Goal: Information Seeking & Learning: Learn about a topic

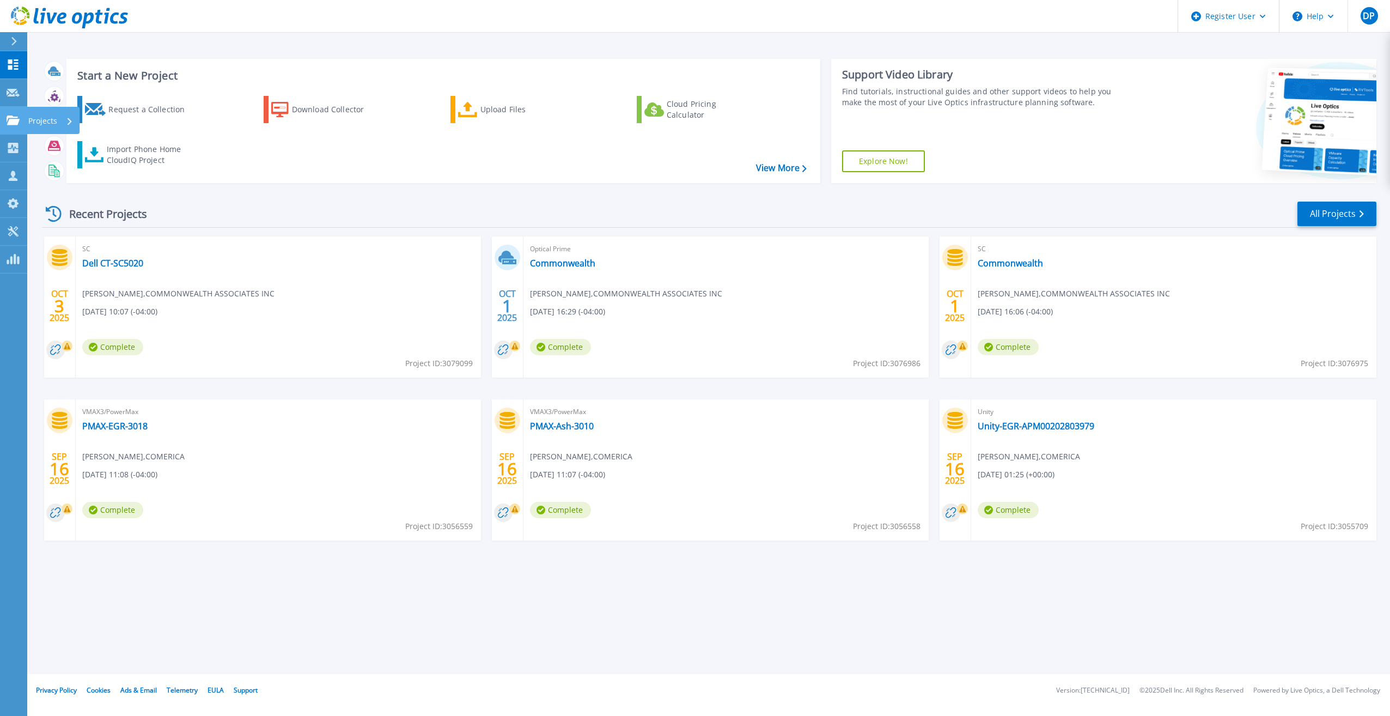
click at [10, 125] on link "Projects Projects" at bounding box center [13, 121] width 27 height 28
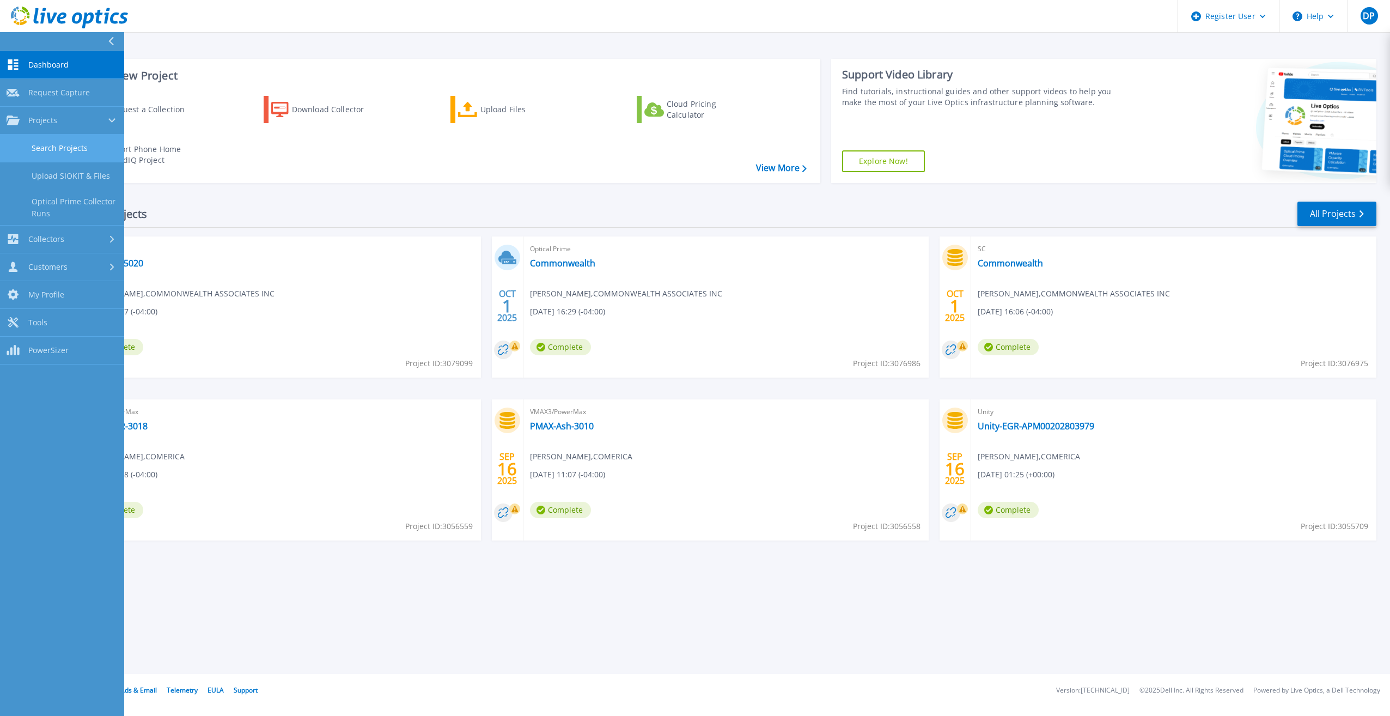
click at [58, 152] on link "Search Projects" at bounding box center [62, 149] width 124 height 28
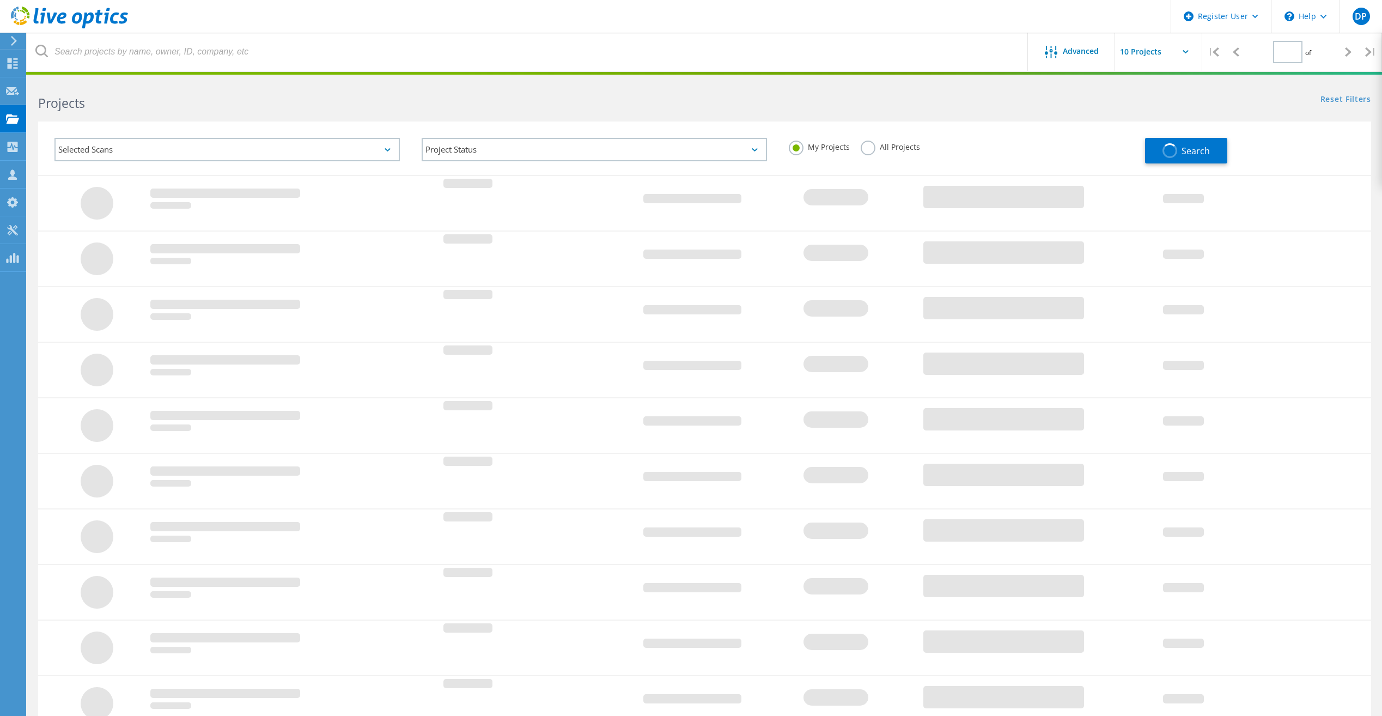
type input "1"
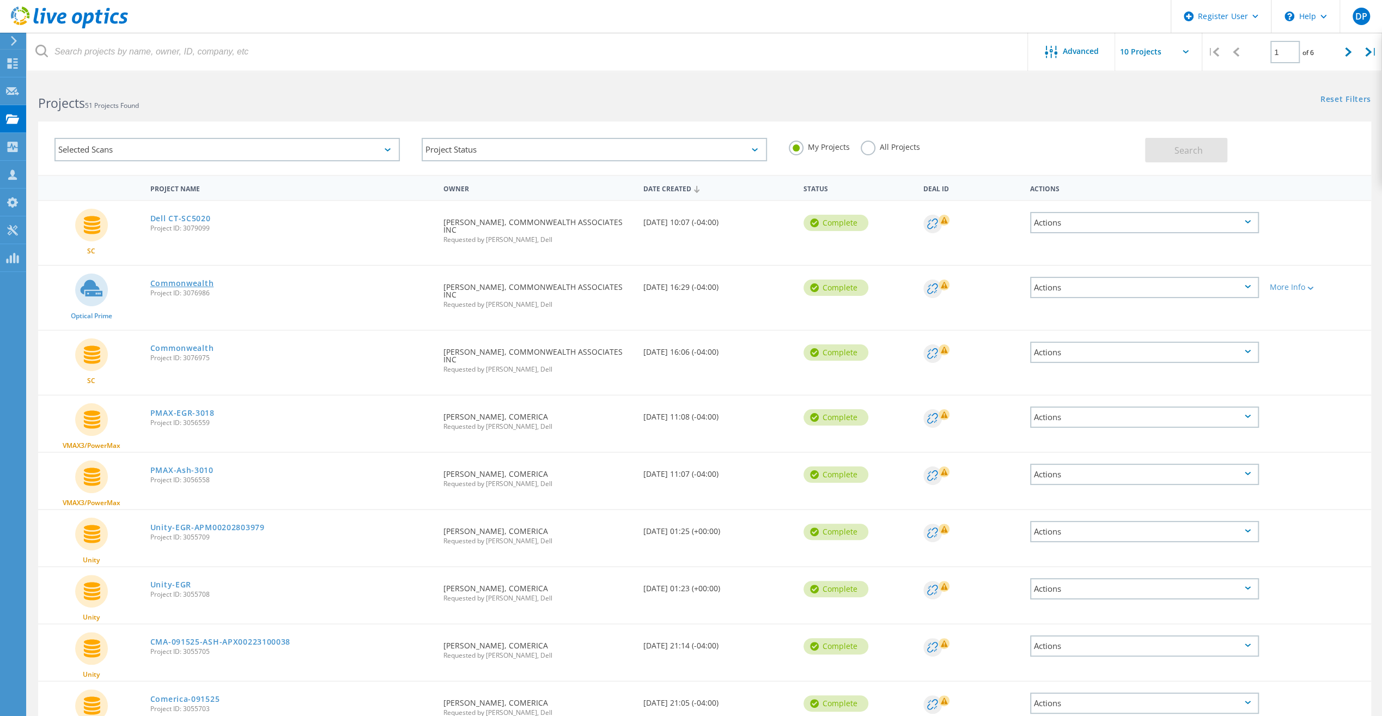
click at [183, 287] on link "Commonwealth" at bounding box center [181, 284] width 63 height 8
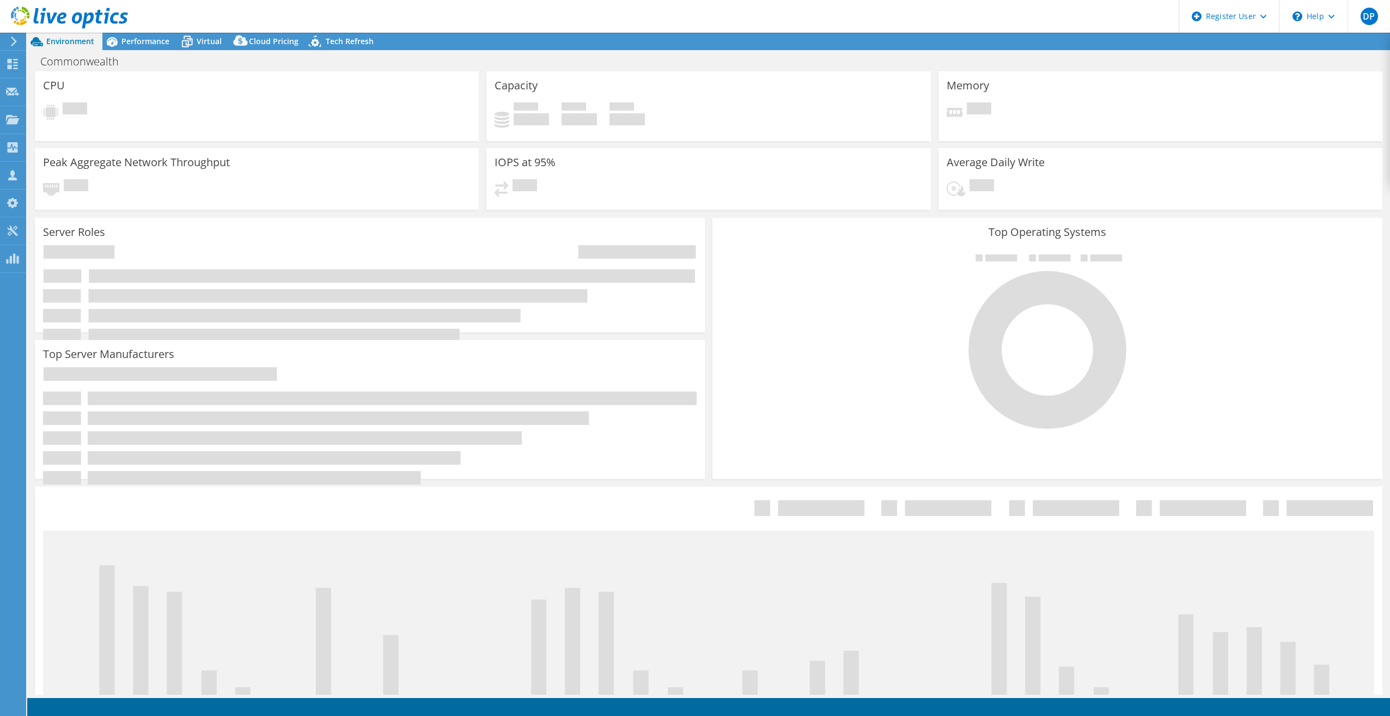
select select "USEast"
select select "USD"
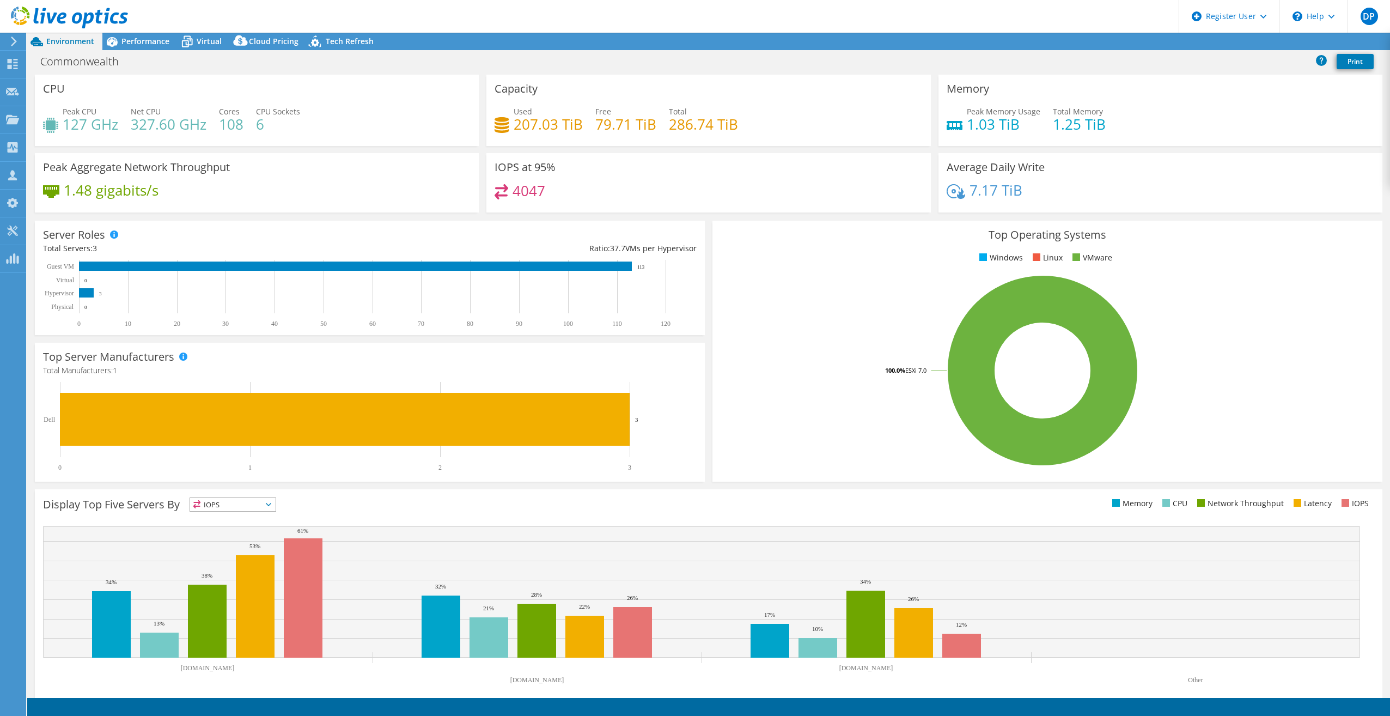
radio input "true"
radio input "false"
click at [155, 40] on span "Performance" at bounding box center [146, 41] width 48 height 10
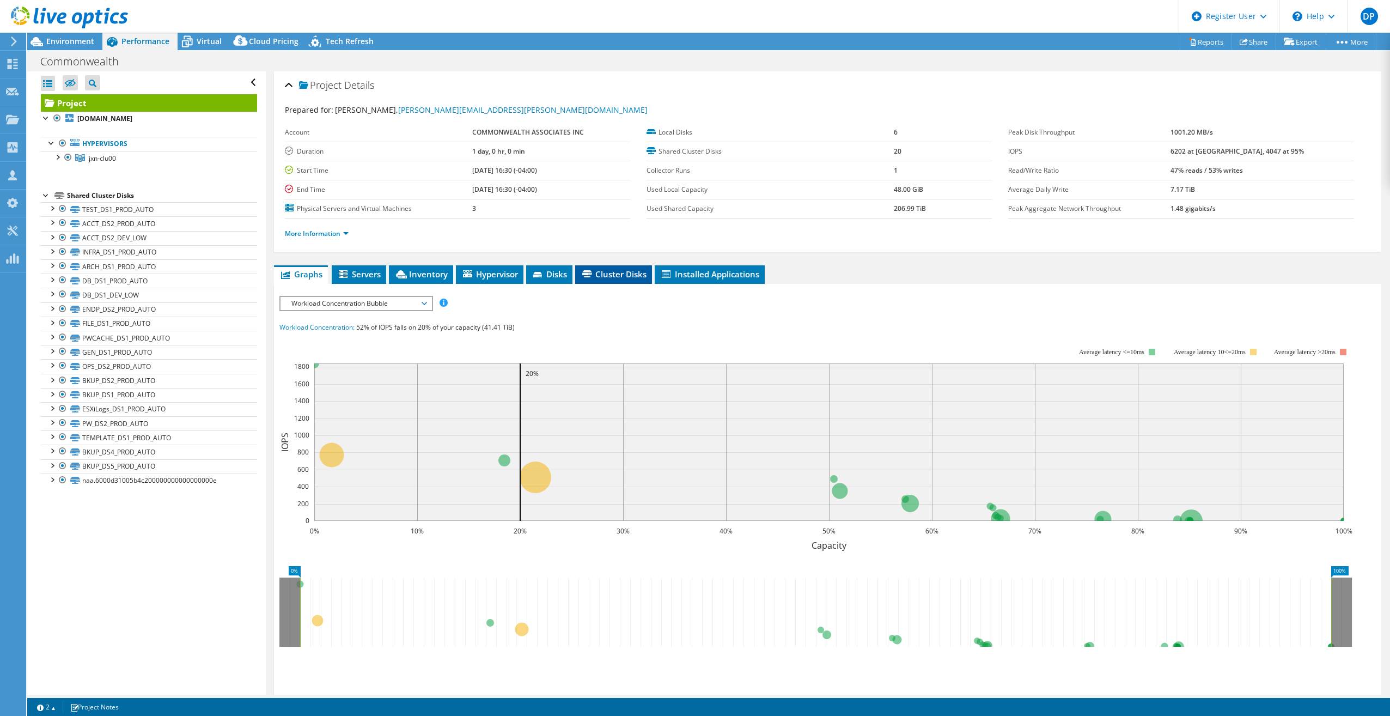
click at [612, 269] on span "Cluster Disks" at bounding box center [614, 274] width 66 height 11
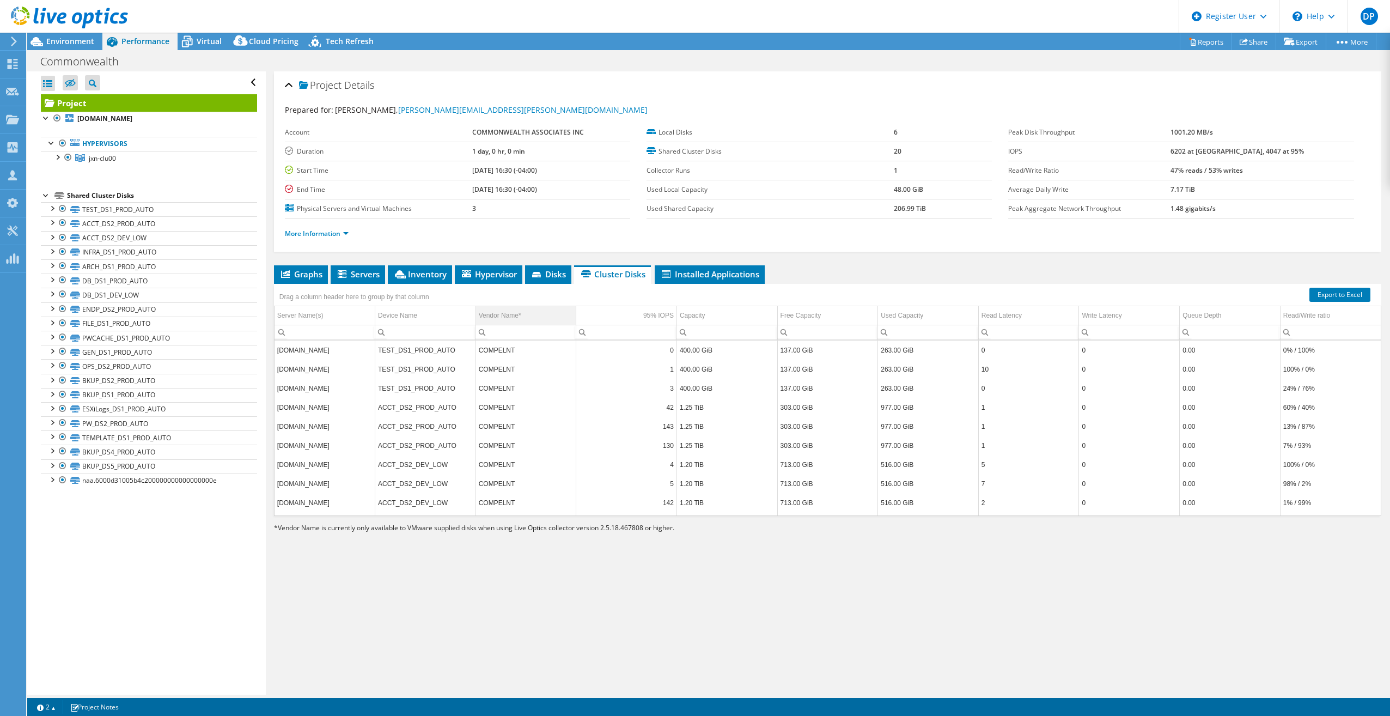
click at [502, 314] on div "Vendor Name*" at bounding box center [500, 315] width 42 height 13
click at [502, 309] on div "Vendor Name*" at bounding box center [500, 315] width 42 height 13
click at [631, 648] on div "Project Details Prepared for: [PERSON_NAME], [PERSON_NAME][EMAIL_ADDRESS][PERSO…" at bounding box center [828, 382] width 1124 height 623
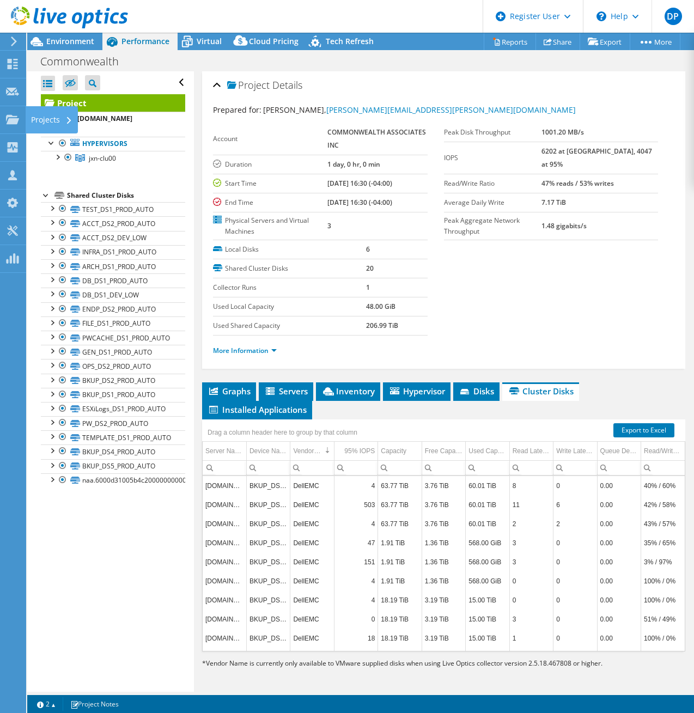
drag, startPoint x: 3, startPoint y: 122, endPoint x: 44, endPoint y: 118, distance: 40.5
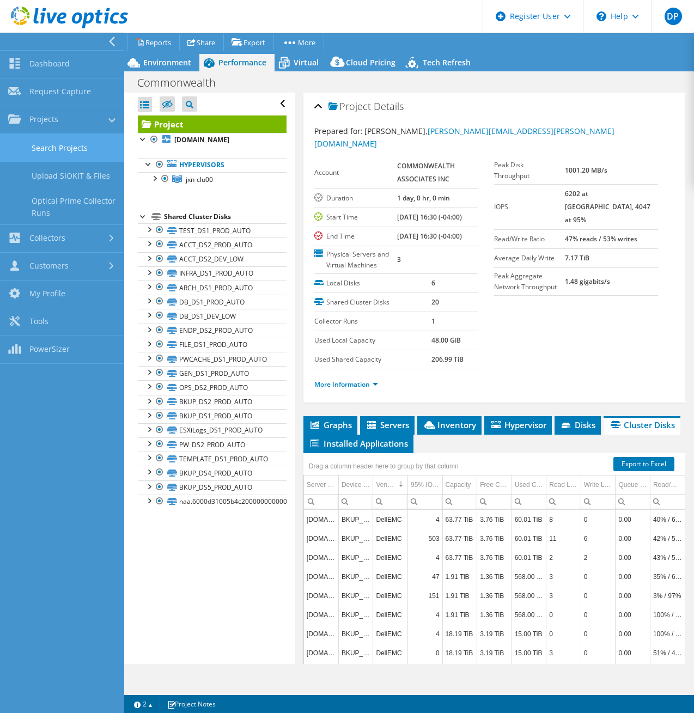
click at [60, 148] on link "Search Projects" at bounding box center [62, 148] width 124 height 28
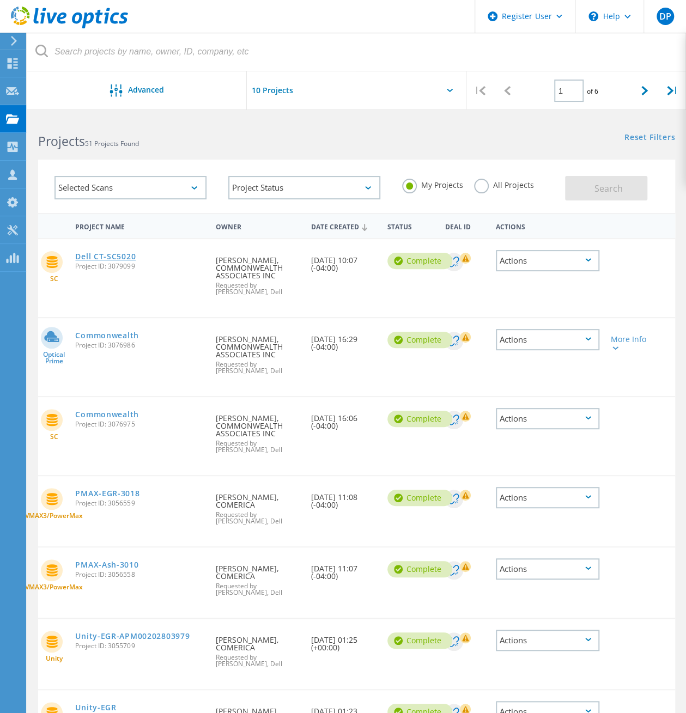
click at [110, 255] on link "Dell CT-SC5020" at bounding box center [105, 257] width 60 height 8
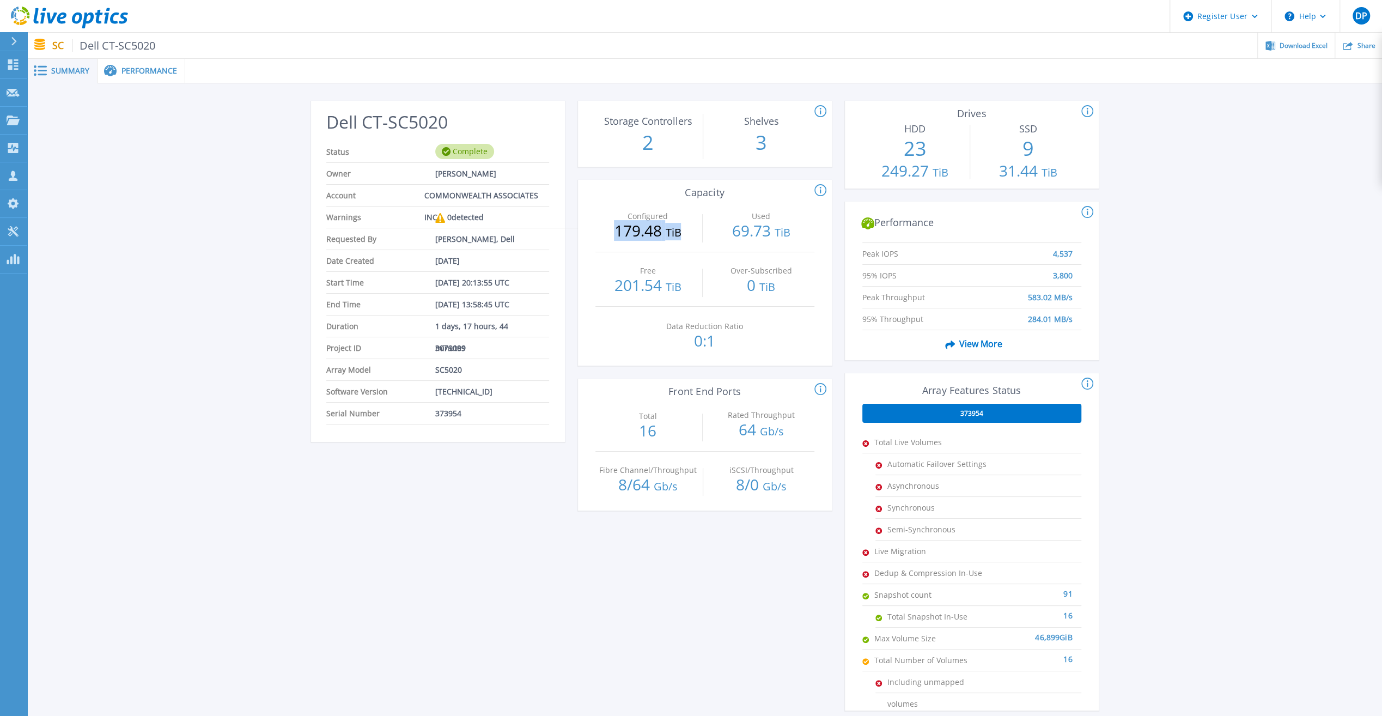
drag, startPoint x: 614, startPoint y: 231, endPoint x: 678, endPoint y: 227, distance: 65.0
click at [678, 227] on p "179.48 TiB" at bounding box center [648, 231] width 105 height 17
drag, startPoint x: 678, startPoint y: 227, endPoint x: 682, endPoint y: 233, distance: 7.6
click at [682, 233] on p "179.48 TiB" at bounding box center [648, 231] width 105 height 17
drag, startPoint x: 732, startPoint y: 229, endPoint x: 791, endPoint y: 231, distance: 58.3
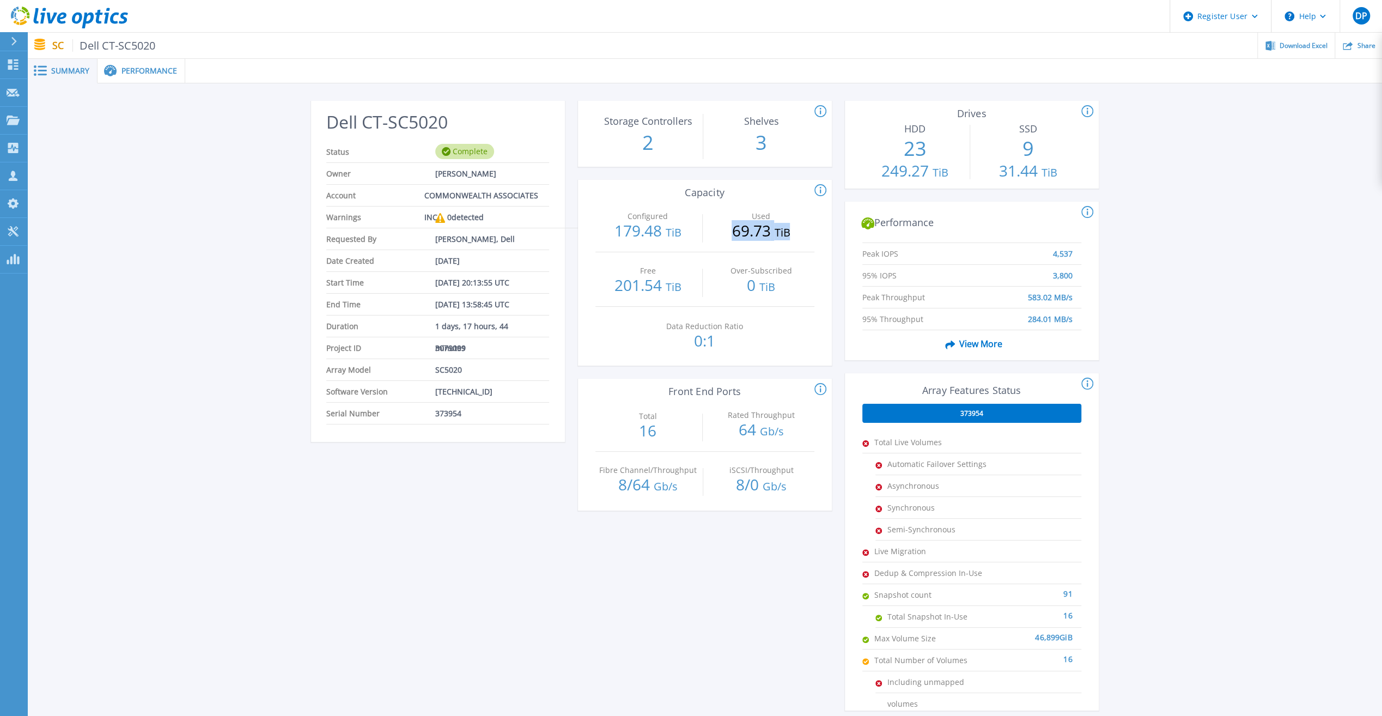
click at [694, 231] on p "69.73 TiB" at bounding box center [760, 231] width 105 height 17
click at [694, 229] on span "TiB" at bounding box center [782, 232] width 16 height 15
click at [694, 233] on p "69.73 TiB" at bounding box center [760, 231] width 105 height 17
drag, startPoint x: 794, startPoint y: 230, endPoint x: 713, endPoint y: 232, distance: 81.2
click at [694, 232] on p "69.73 TiB" at bounding box center [760, 231] width 105 height 17
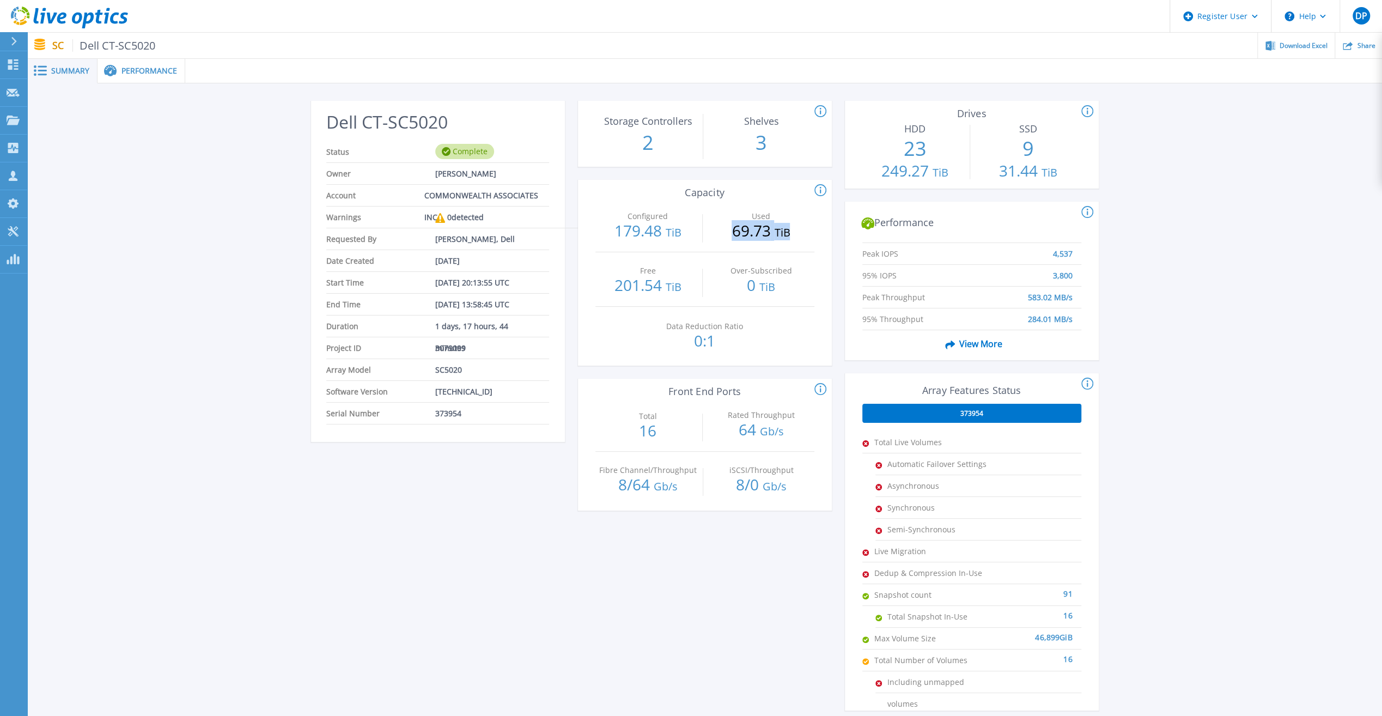
drag, startPoint x: 713, startPoint y: 232, endPoint x: 768, endPoint y: 238, distance: 55.4
click at [694, 238] on p "69.73 TiB" at bounding box center [760, 231] width 105 height 17
click at [694, 232] on p "69.73 TiB" at bounding box center [760, 231] width 105 height 17
drag, startPoint x: 732, startPoint y: 230, endPoint x: 793, endPoint y: 233, distance: 61.6
click at [694, 233] on p "69.73 TiB" at bounding box center [760, 231] width 105 height 17
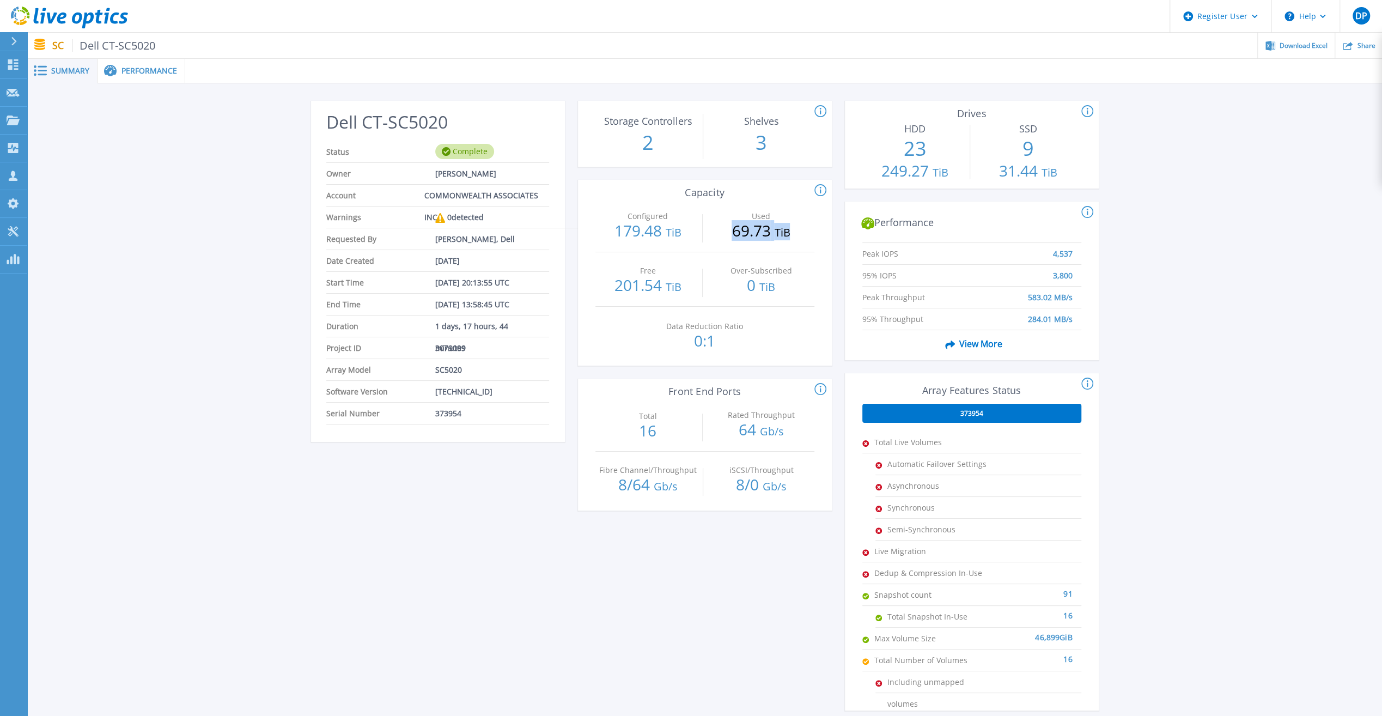
click at [694, 234] on p "69.73 TiB" at bounding box center [760, 231] width 105 height 17
click at [48, 112] on p "Projects" at bounding box center [42, 121] width 29 height 28
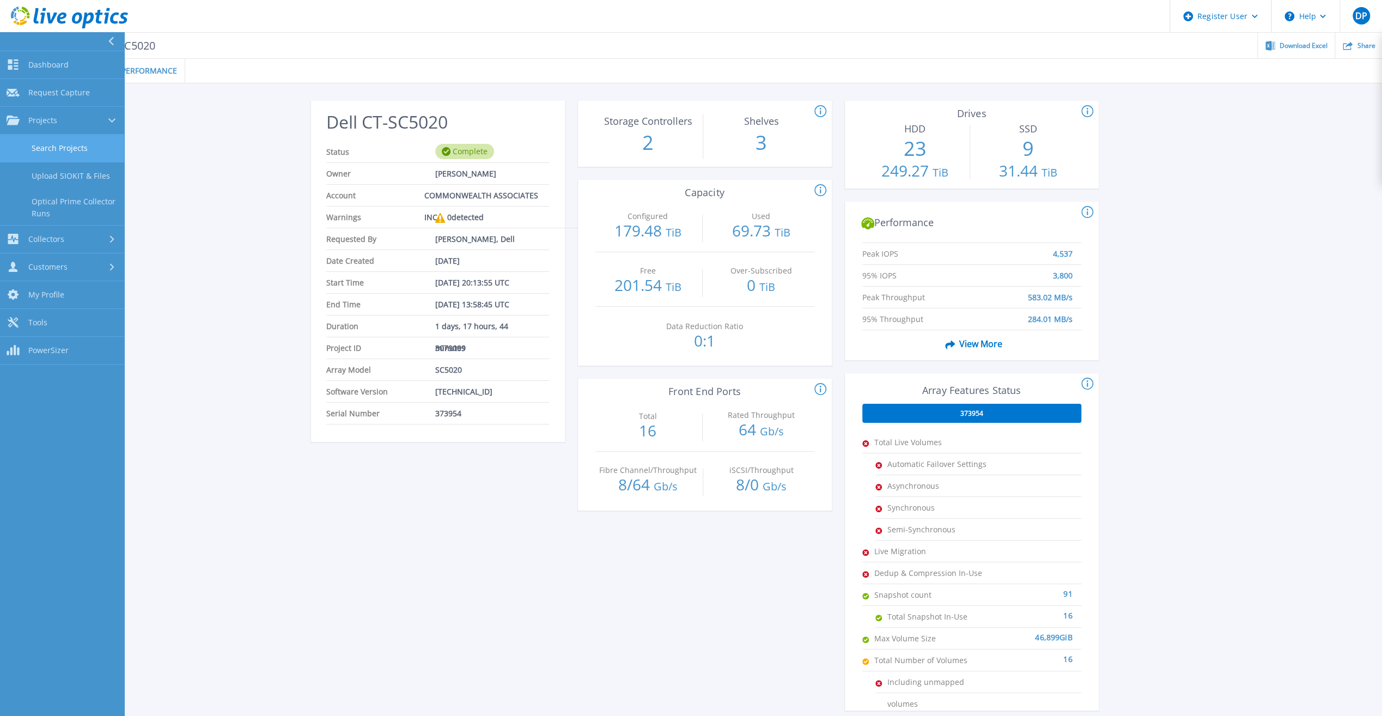
click at [63, 149] on link "Search Projects" at bounding box center [62, 149] width 124 height 28
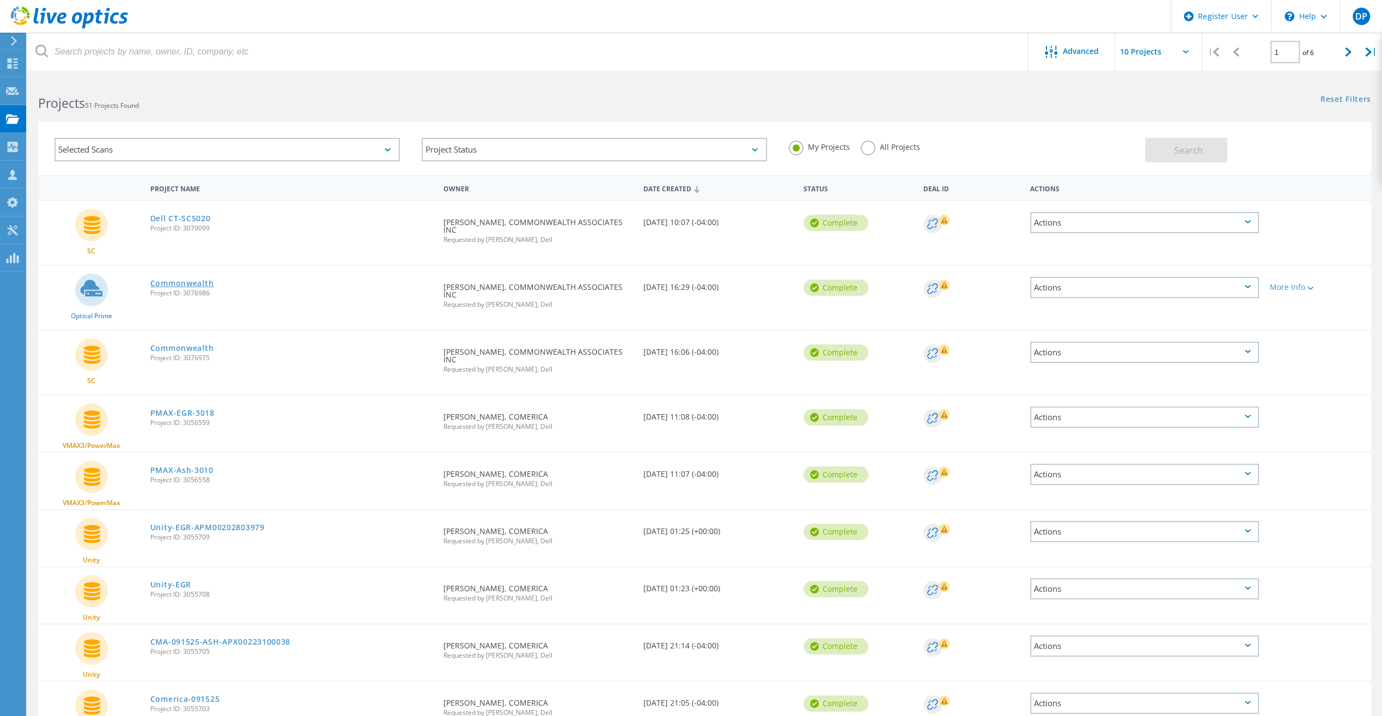
click at [183, 286] on link "Commonwealth" at bounding box center [181, 284] width 63 height 8
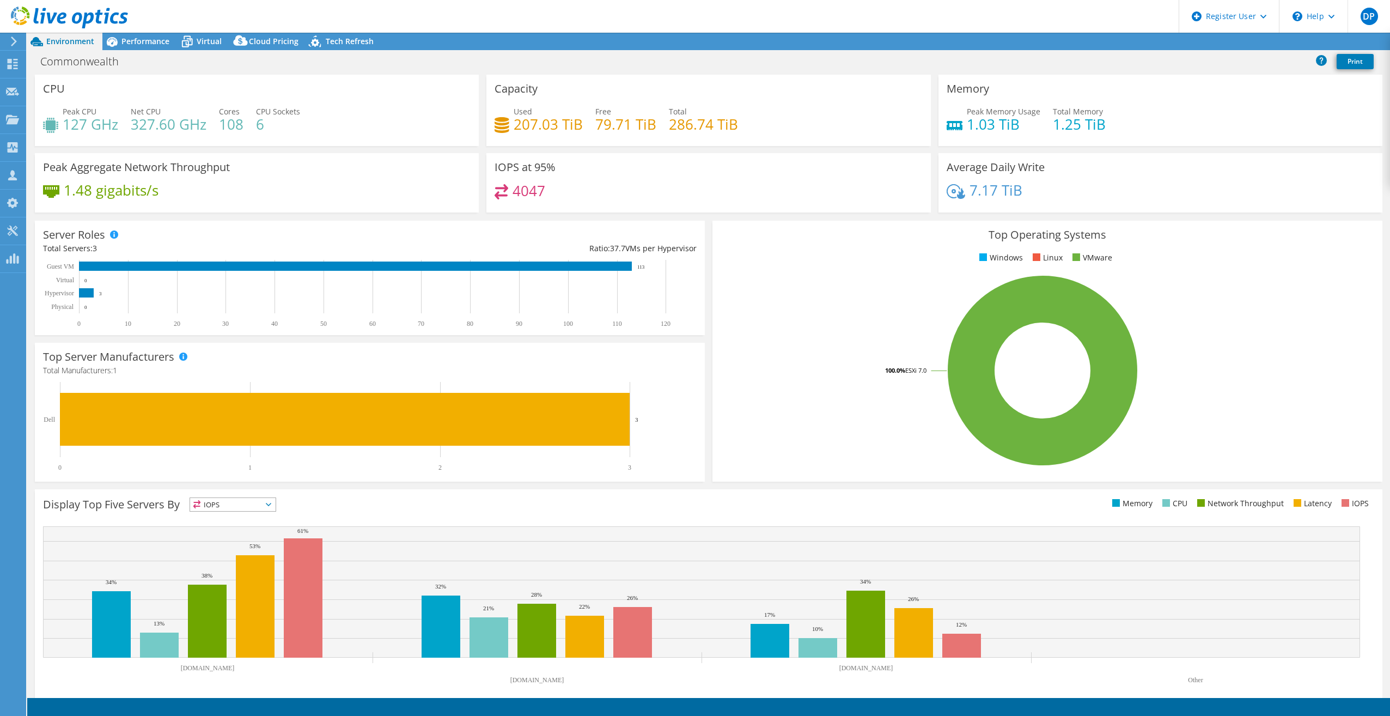
select select "USEast"
select select "USD"
radio input "true"
radio input "false"
click at [189, 38] on icon at bounding box center [187, 41] width 19 height 19
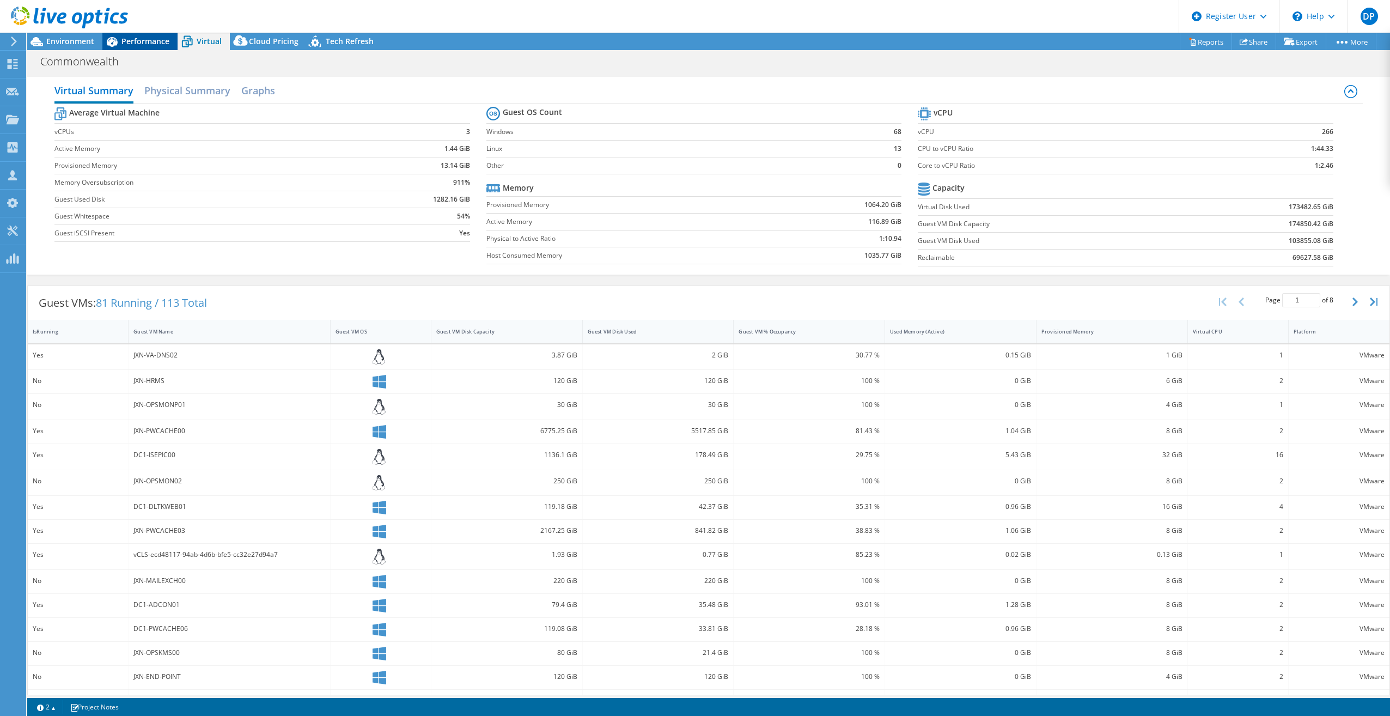
click at [151, 42] on span "Performance" at bounding box center [146, 41] width 48 height 10
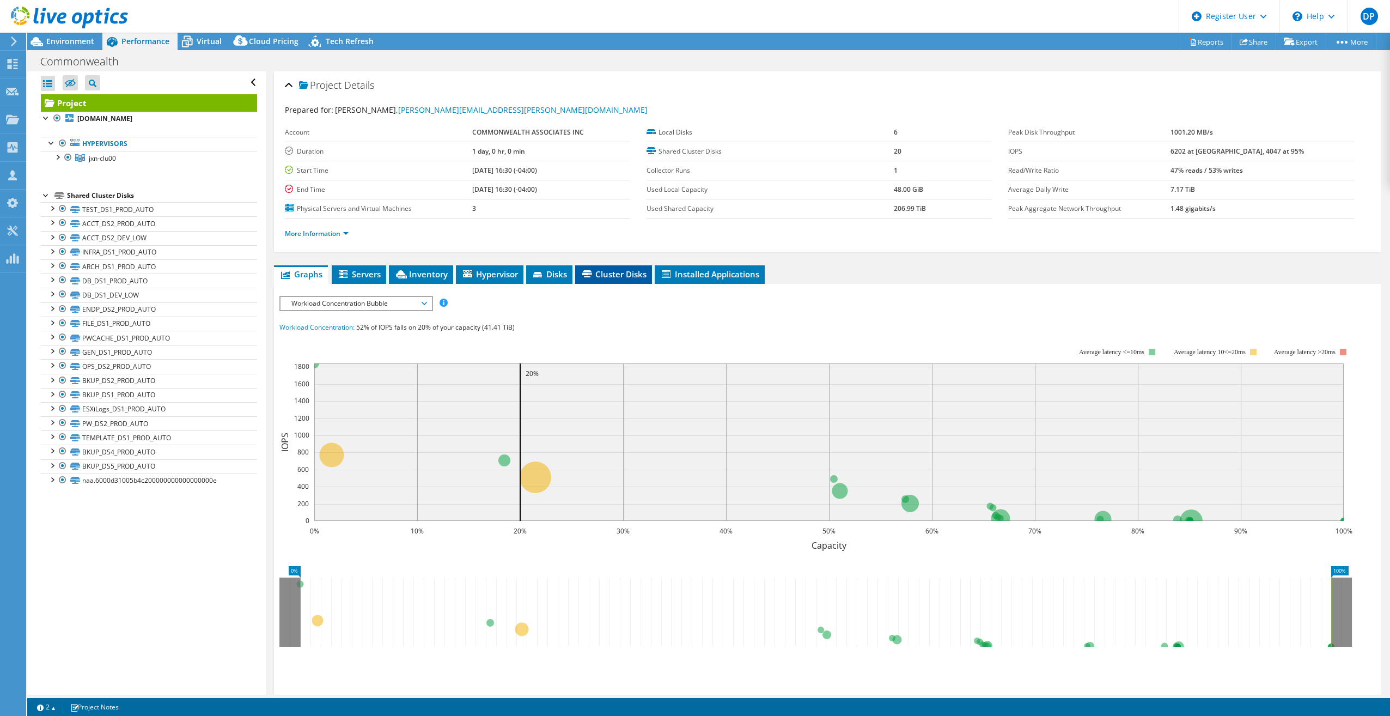
click at [609, 274] on span "Cluster Disks" at bounding box center [614, 274] width 66 height 11
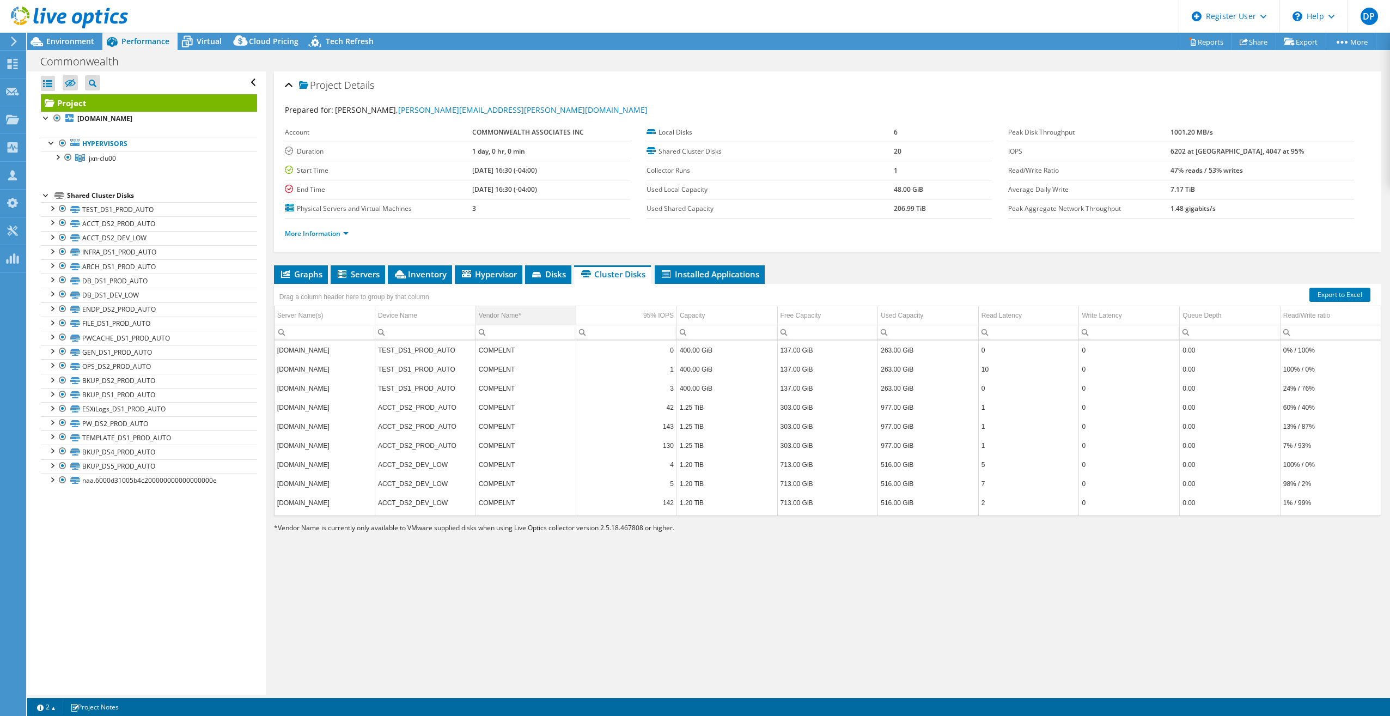
click at [509, 313] on div "Vendor Name*" at bounding box center [500, 315] width 42 height 13
click at [523, 309] on td "Vendor Name*" at bounding box center [526, 315] width 101 height 19
click at [489, 488] on td "DellEMC" at bounding box center [526, 494] width 101 height 19
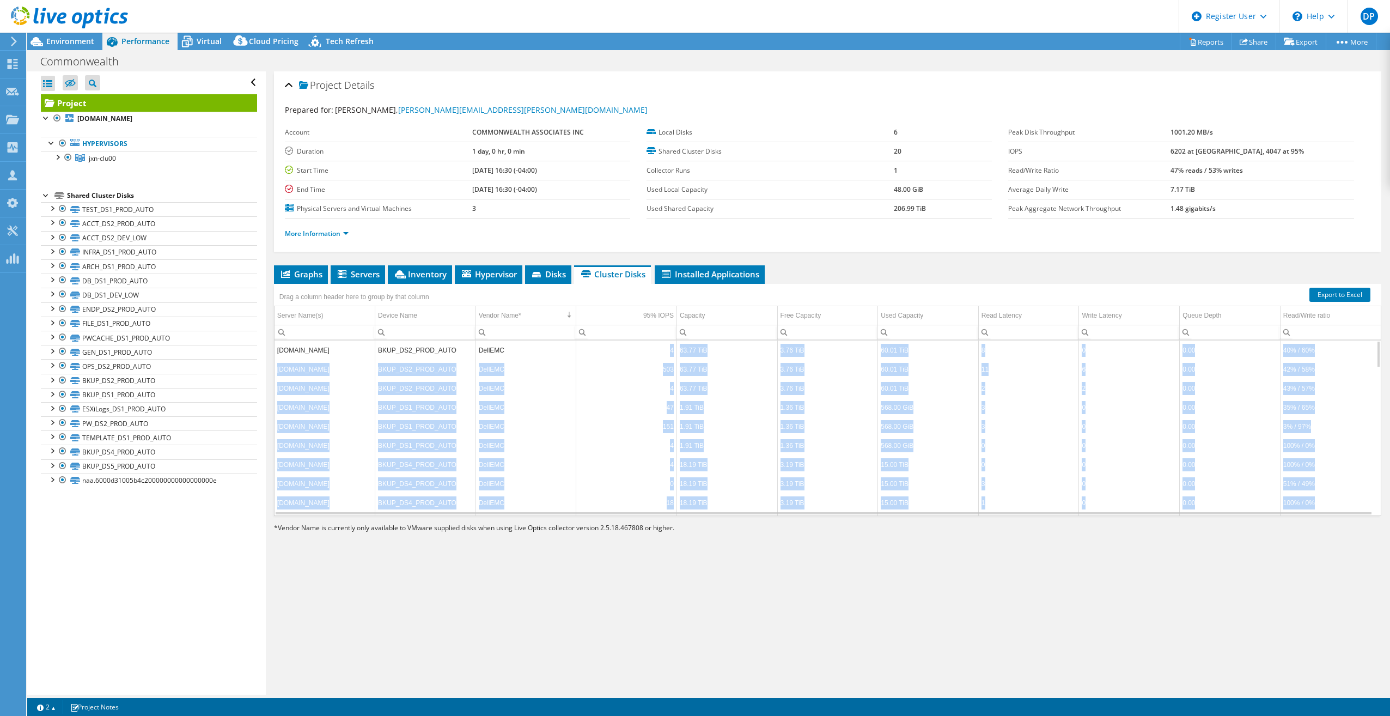
click at [501, 349] on td "DellEMC" at bounding box center [526, 350] width 101 height 19
drag, startPoint x: 501, startPoint y: 349, endPoint x: 526, endPoint y: 416, distance: 71.9
click at [526, 417] on td "DellEMC" at bounding box center [526, 426] width 101 height 19
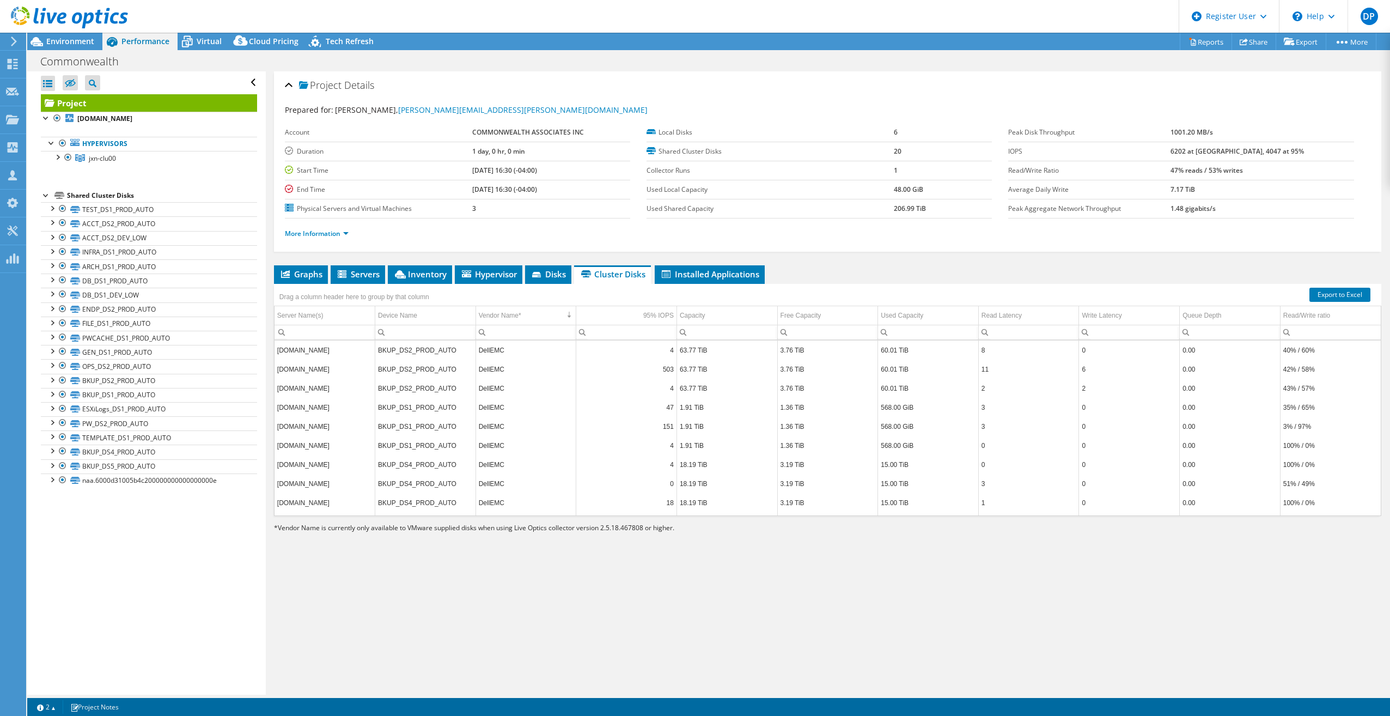
click at [511, 563] on div "Project Details Prepared for: [PERSON_NAME], [PERSON_NAME][EMAIL_ADDRESS][PERSO…" at bounding box center [828, 382] width 1124 height 623
click at [74, 40] on span "Environment" at bounding box center [70, 41] width 48 height 10
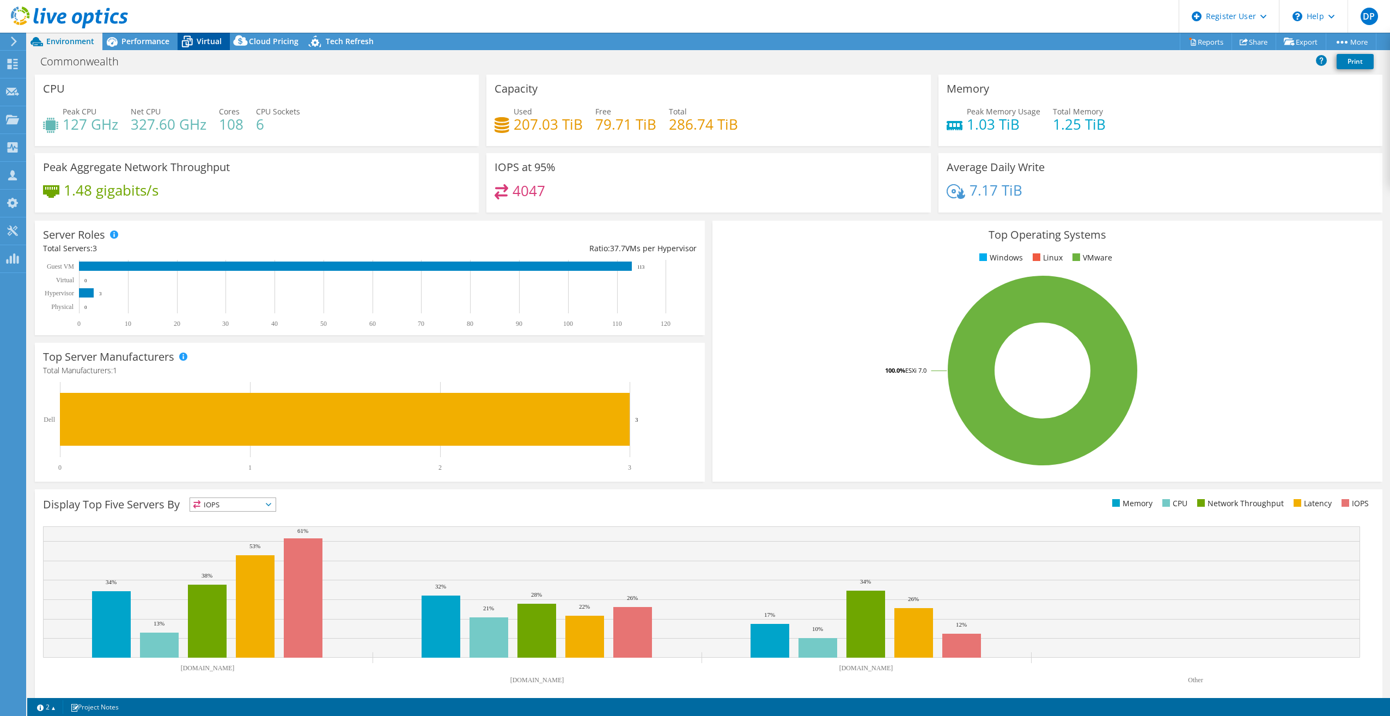
click at [205, 40] on span "Virtual" at bounding box center [209, 41] width 25 height 10
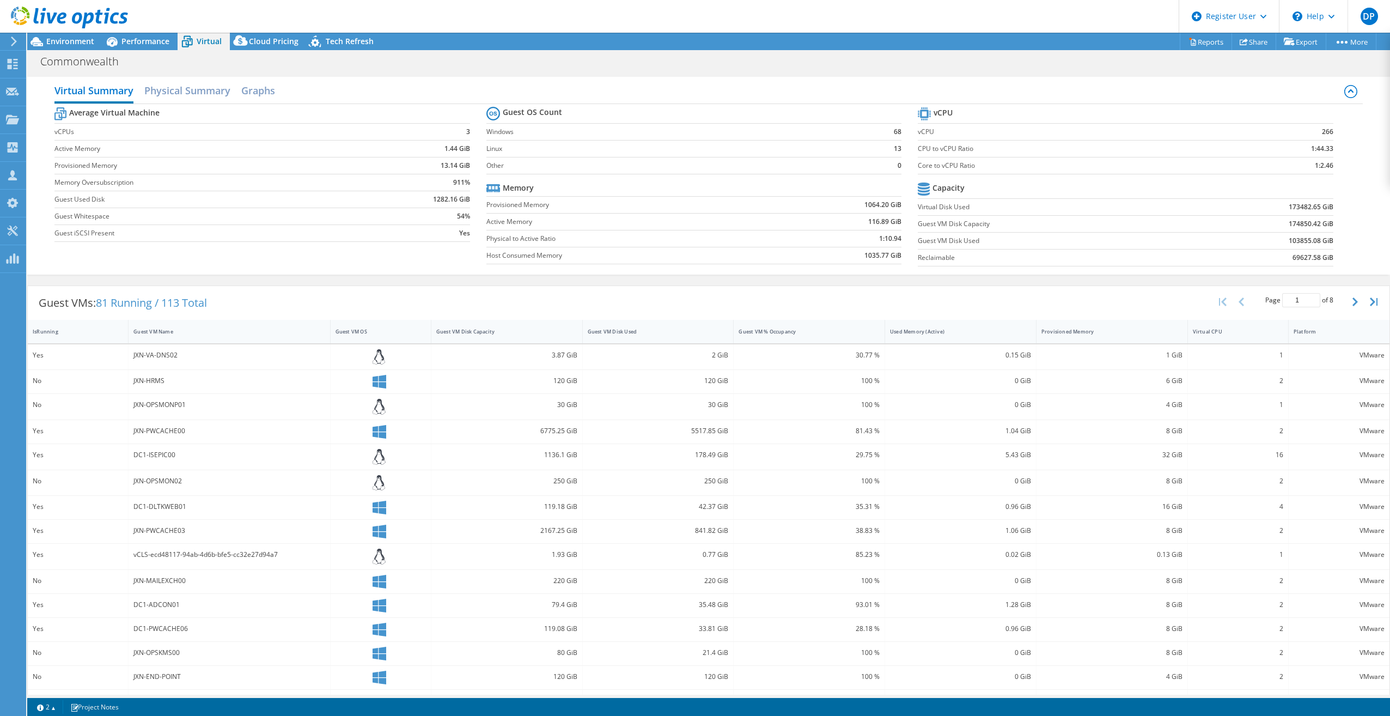
click at [1021, 257] on label "Reclaimable" at bounding box center [1049, 257] width 263 height 11
drag, startPoint x: 914, startPoint y: 239, endPoint x: 1329, endPoint y: 256, distance: 415.5
click at [1329, 256] on section "vCPU vCPU 266 CPU to vCPU Ratio 1:44.33 Core to vCPU Ratio 1:2.46 Capacity Virt…" at bounding box center [1134, 188] width 432 height 167
drag, startPoint x: 1329, startPoint y: 256, endPoint x: 1302, endPoint y: 254, distance: 27.9
click at [1302, 254] on b "69627.58 GiB" at bounding box center [1313, 257] width 41 height 11
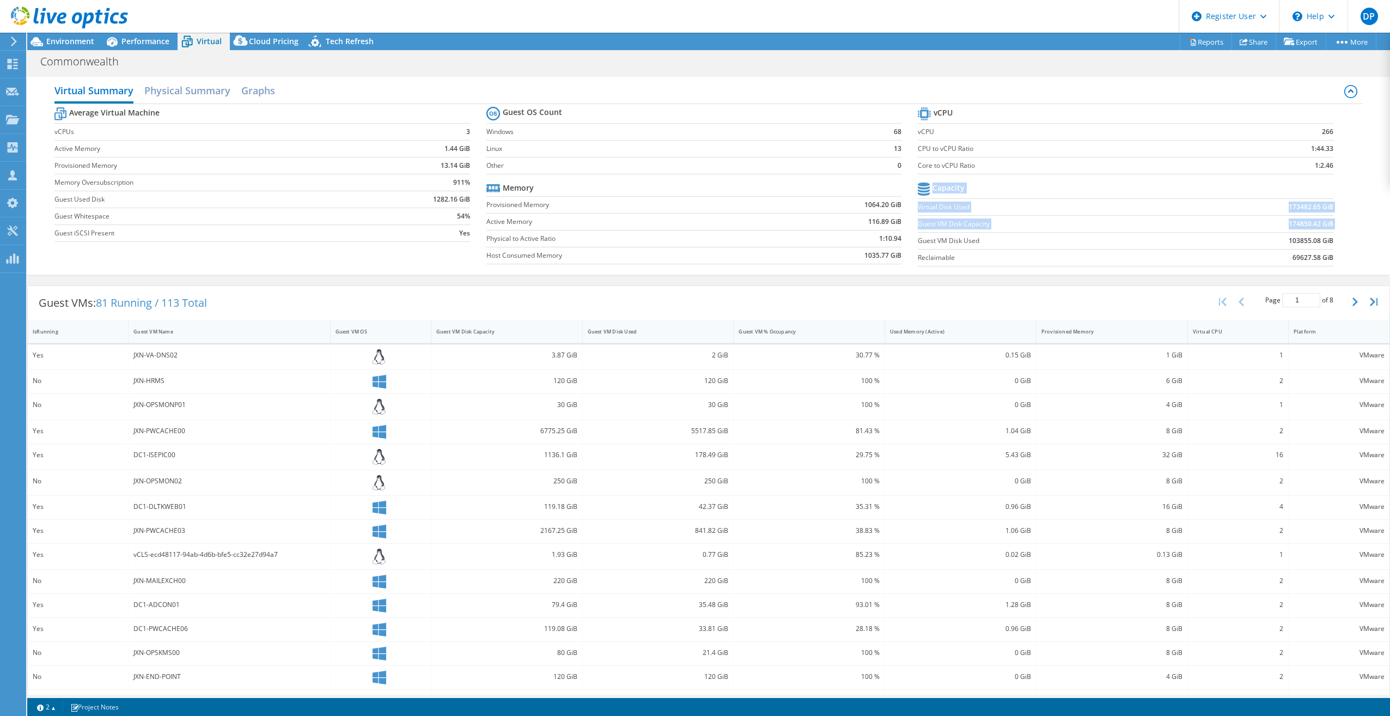
click at [1283, 258] on td "69627.58 GiB" at bounding box center [1258, 257] width 152 height 17
drag, startPoint x: 1284, startPoint y: 257, endPoint x: 1332, endPoint y: 257, distance: 48.0
click at [1332, 257] on section "vCPU vCPU 266 CPU to vCPU Ratio 1:44.33 Core to vCPU Ratio 1:2.46 Capacity Virt…" at bounding box center [1134, 188] width 432 height 167
click at [1327, 257] on section "vCPU vCPU 266 CPU to vCPU Ratio 1:44.33 Core to vCPU Ratio 1:2.46 Capacity Virt…" at bounding box center [1134, 188] width 432 height 167
click at [1293, 259] on b "69627.58 GiB" at bounding box center [1313, 257] width 41 height 11
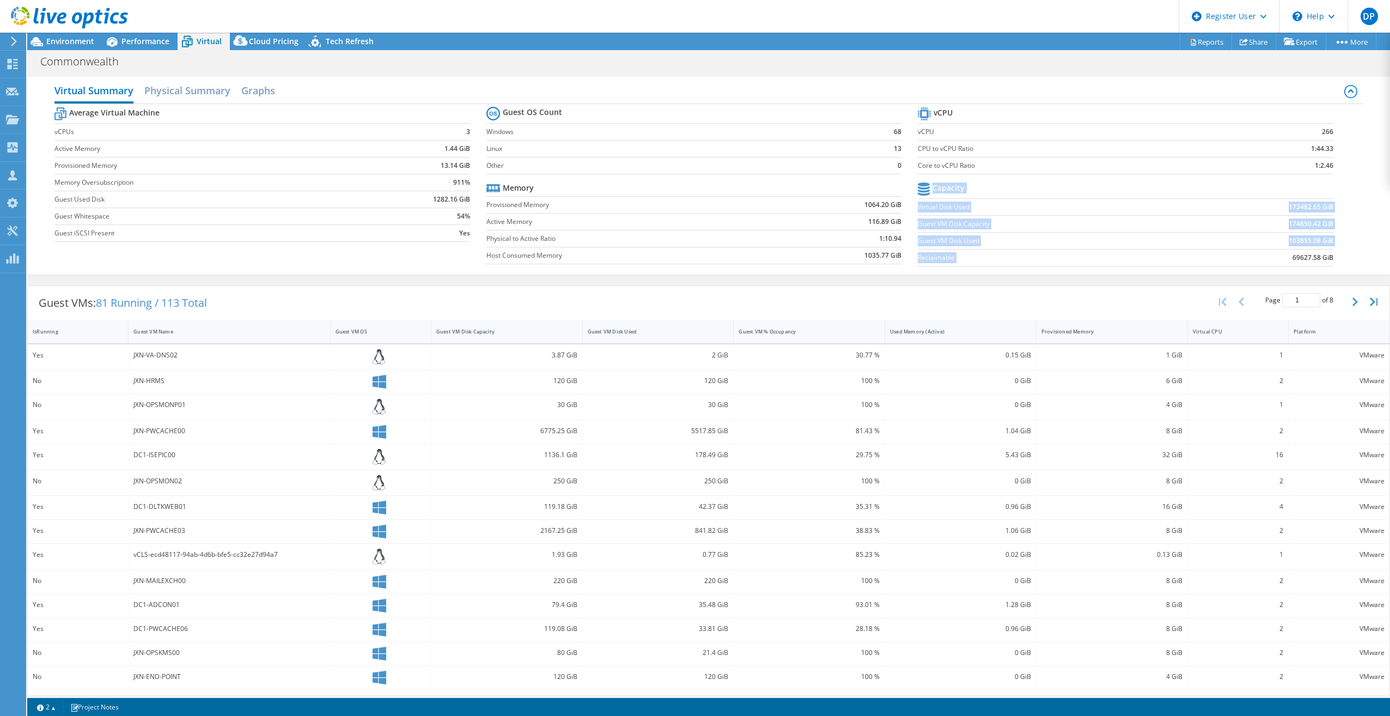
drag, startPoint x: 1284, startPoint y: 259, endPoint x: 1327, endPoint y: 258, distance: 43.6
click at [1327, 258] on section "vCPU vCPU 266 CPU to vCPU Ratio 1:44.33 Core to vCPU Ratio 1:2.46 Capacity Virt…" at bounding box center [1134, 188] width 432 height 167
click at [1293, 254] on b "69627.58 GiB" at bounding box center [1313, 257] width 41 height 11
drag, startPoint x: 1286, startPoint y: 256, endPoint x: 1331, endPoint y: 254, distance: 44.7
click at [1331, 254] on section "vCPU vCPU 266 CPU to vCPU Ratio 1:44.33 Core to vCPU Ratio 1:2.46 Capacity Virt…" at bounding box center [1134, 188] width 432 height 167
